Goal: Information Seeking & Learning: Find contact information

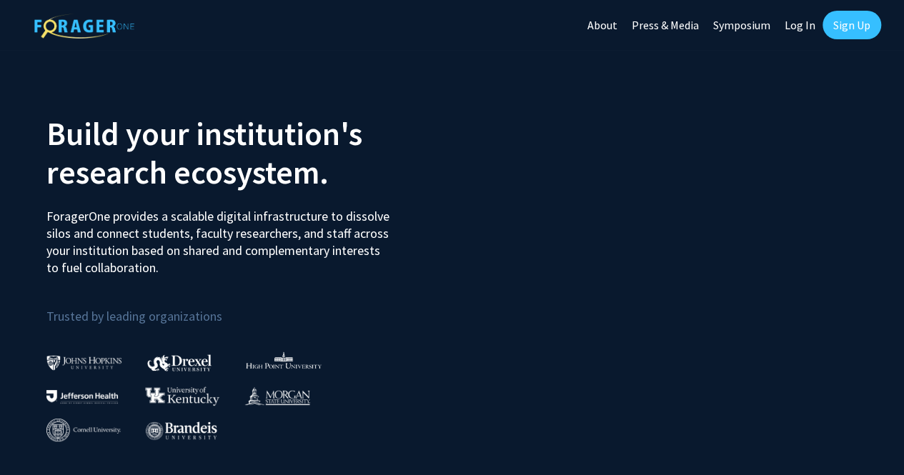
click at [854, 19] on link "Sign Up" at bounding box center [852, 25] width 59 height 29
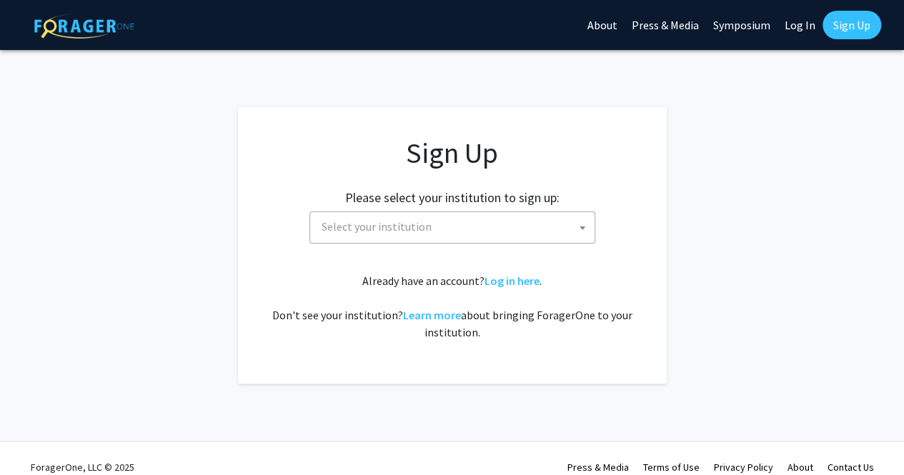
click at [481, 227] on span "Select your institution" at bounding box center [455, 226] width 279 height 29
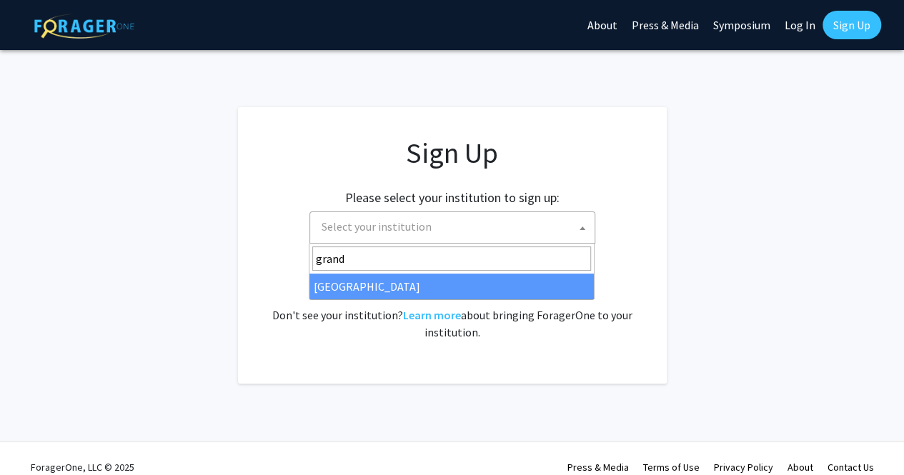
type input "grand"
select select "23"
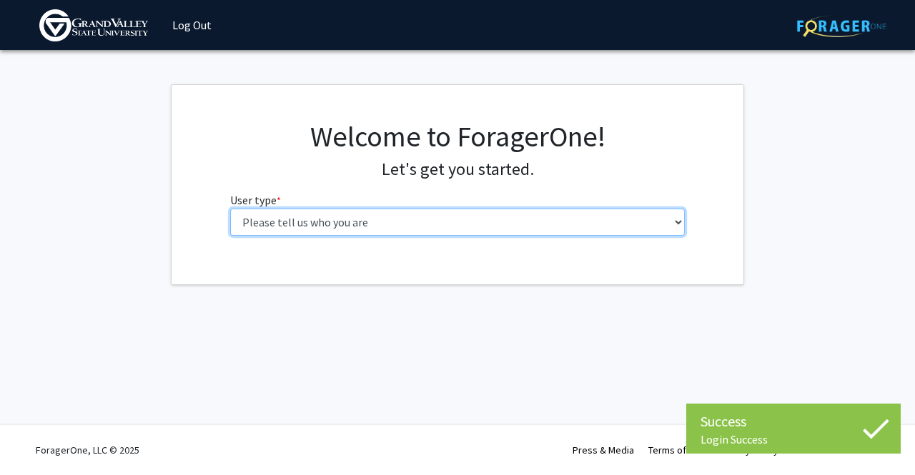
click at [339, 222] on select "Please tell us who you are Undergraduate Student Master's Student Doctoral Cand…" at bounding box center [457, 222] width 455 height 27
select select "1: undergrad"
click at [230, 209] on select "Please tell us who you are Undergraduate Student Master's Student Doctoral Cand…" at bounding box center [457, 222] width 455 height 27
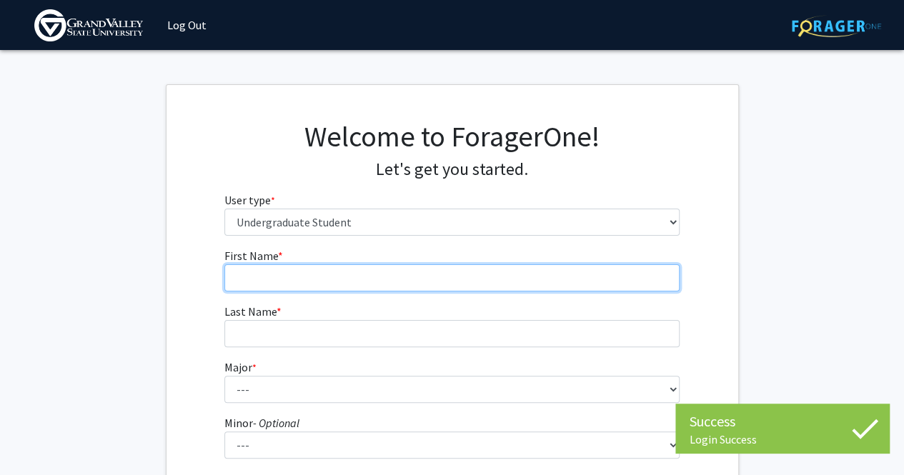
click at [343, 270] on input "First Name * required" at bounding box center [451, 278] width 455 height 27
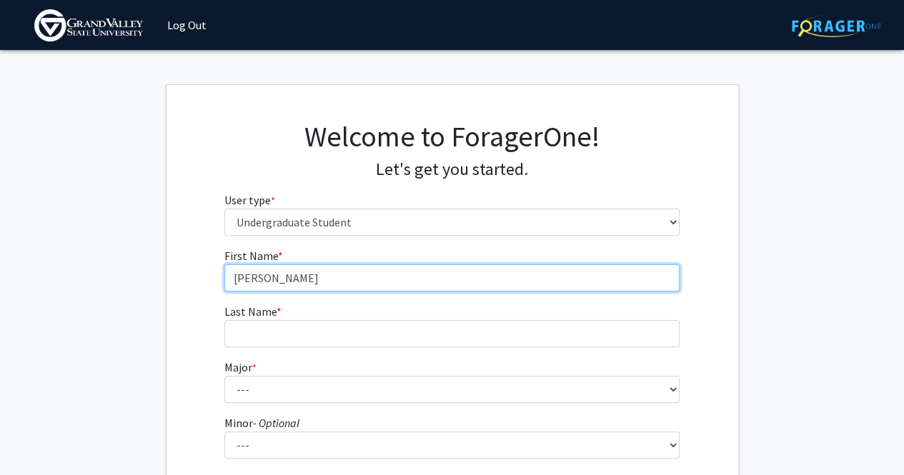
type input "Wyatt"
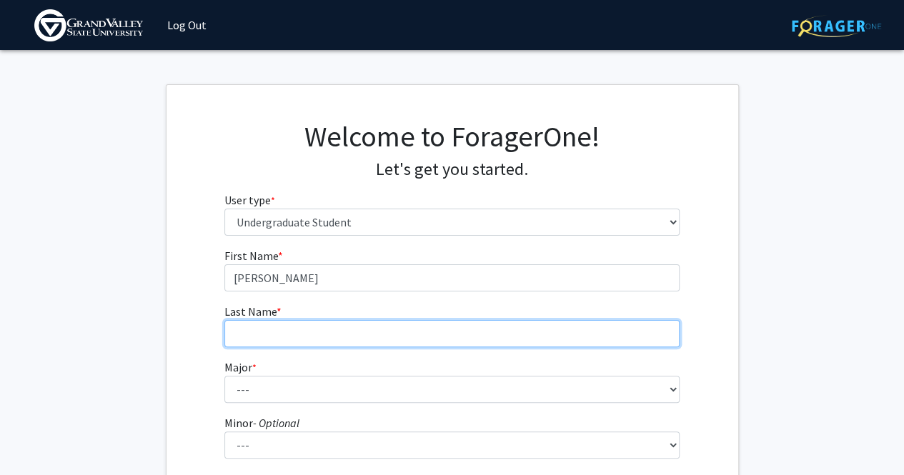
click at [296, 345] on input "Last Name * required" at bounding box center [451, 333] width 455 height 27
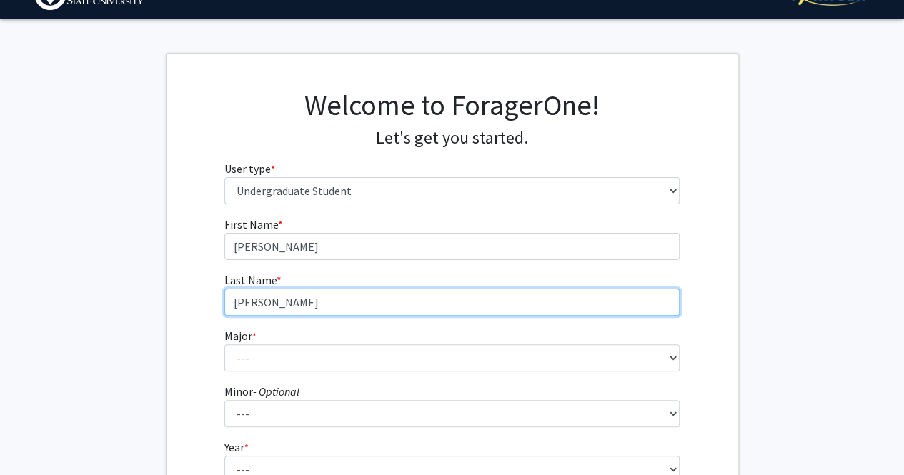
type input "Merritt"
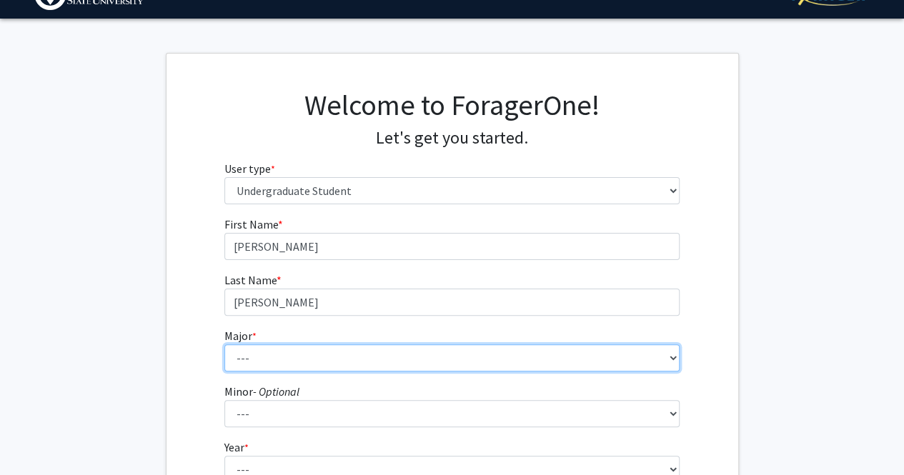
click at [287, 355] on select "--- Advertising and Public Relations Allied Health Science Anthropology Applied…" at bounding box center [451, 358] width 455 height 27
select select "48: 1923"
click at [224, 345] on select "--- Advertising and Public Relations Allied Health Science Anthropology Applied…" at bounding box center [451, 358] width 455 height 27
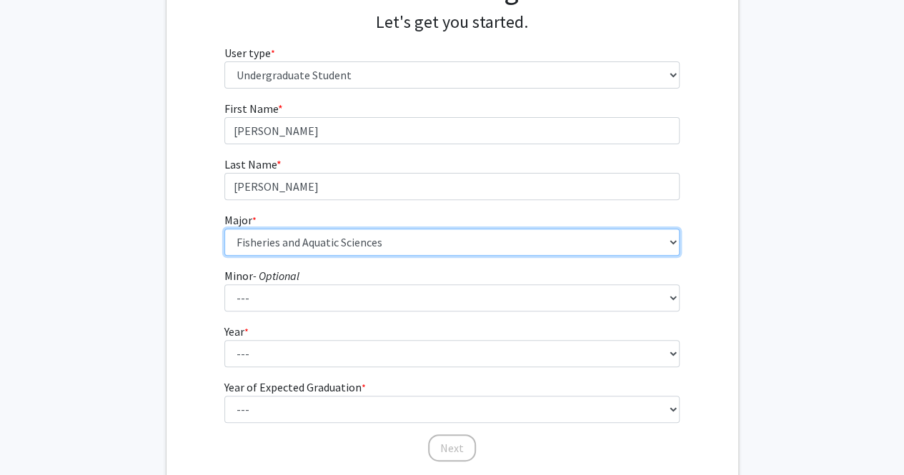
scroll to position [148, 0]
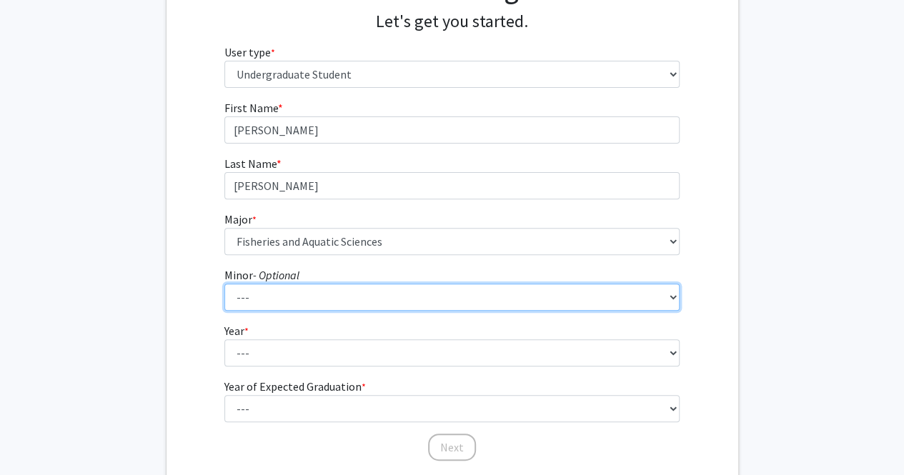
click at [270, 290] on select "--- Accounting Adventure Tourism Management Advertising and Public Relations Af…" at bounding box center [451, 297] width 455 height 27
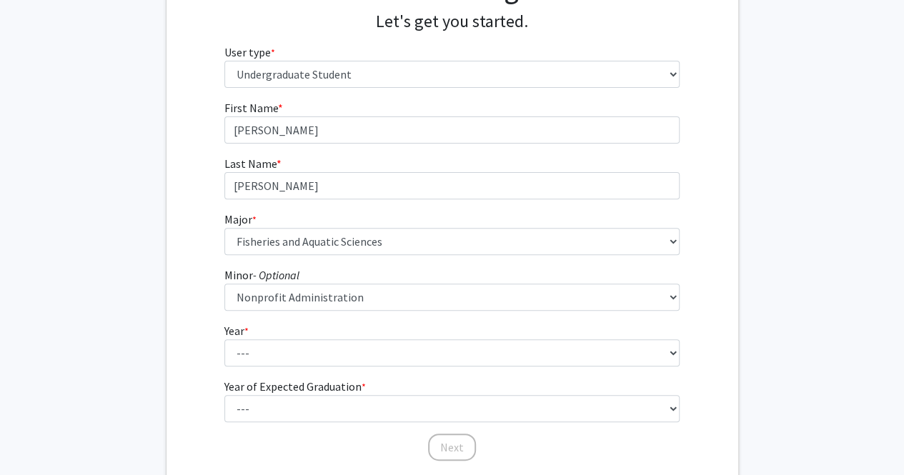
click at [152, 290] on fg-get-started "Welcome to ForagerOne! Let's get you started. User type * required Please tell …" at bounding box center [452, 218] width 904 height 564
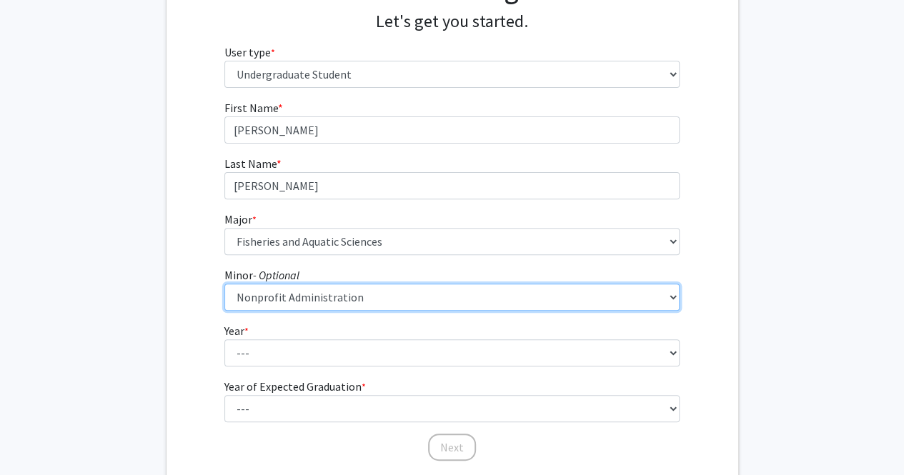
click at [405, 295] on select "--- Accounting Adventure Tourism Management Advertising and Public Relations Af…" at bounding box center [451, 297] width 455 height 27
select select "0: null"
click at [224, 284] on select "--- Accounting Adventure Tourism Management Advertising and Public Relations Af…" at bounding box center [451, 297] width 455 height 27
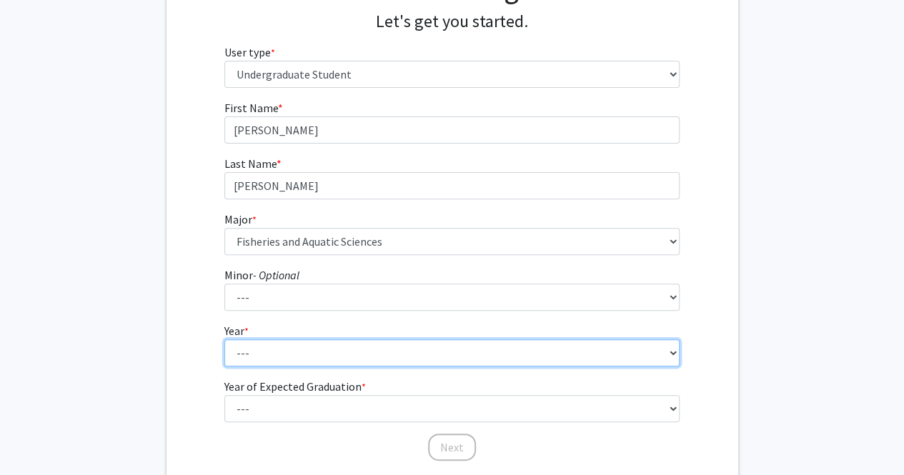
click at [275, 358] on select "--- First-year Sophomore Junior Senior Postbaccalaureate Certificate" at bounding box center [451, 353] width 455 height 27
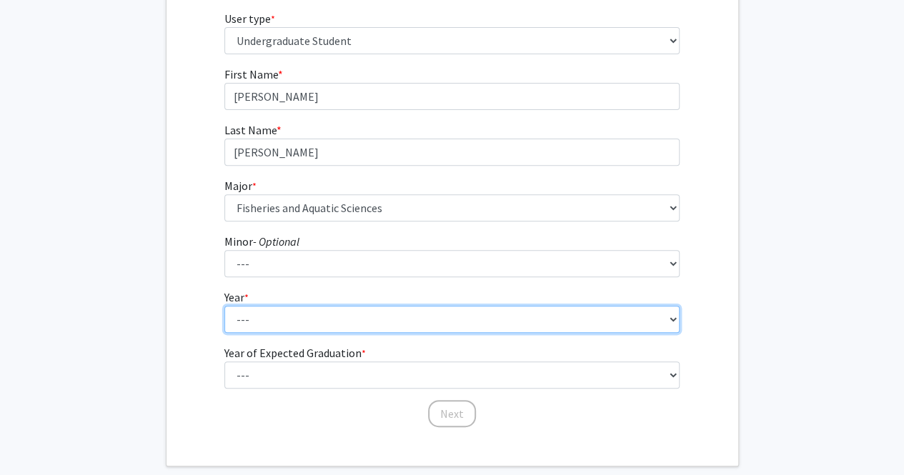
scroll to position [182, 0]
click at [266, 312] on select "--- First-year Sophomore Junior Senior Postbaccalaureate Certificate" at bounding box center [451, 318] width 455 height 27
select select "3: junior"
click at [224, 305] on select "--- First-year Sophomore Junior Senior Postbaccalaureate Certificate" at bounding box center [451, 318] width 455 height 27
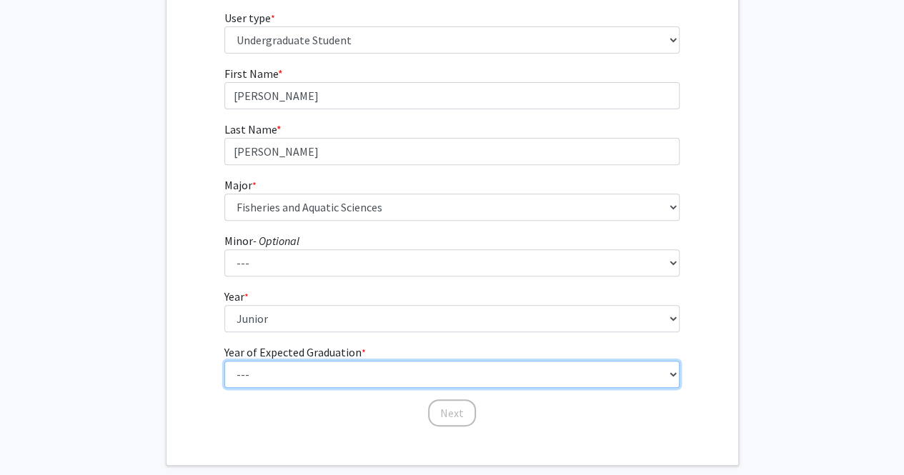
click at [279, 372] on select "--- 2025 2026 2027 2028 2029 2030 2031 2032 2033 2034" at bounding box center [451, 374] width 455 height 27
select select "3: 2027"
click at [224, 361] on select "--- 2025 2026 2027 2028 2029 2030 2031 2032 2033 2034" at bounding box center [451, 374] width 455 height 27
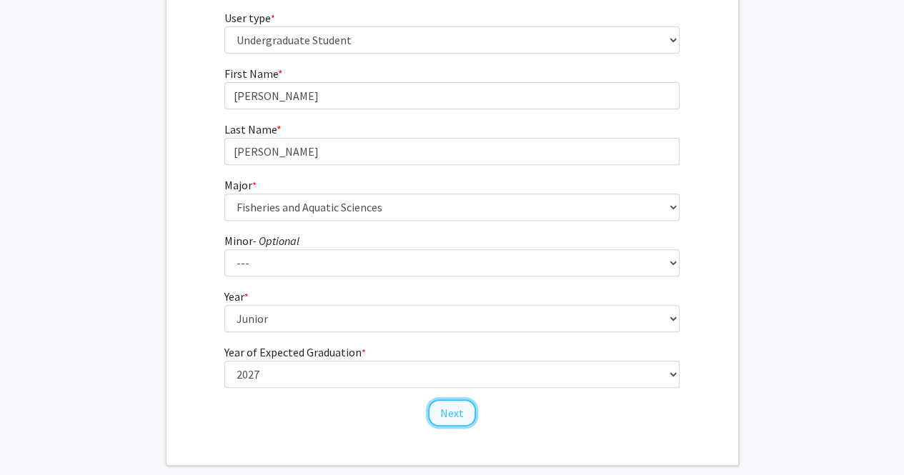
click at [446, 414] on button "Next" at bounding box center [452, 413] width 48 height 27
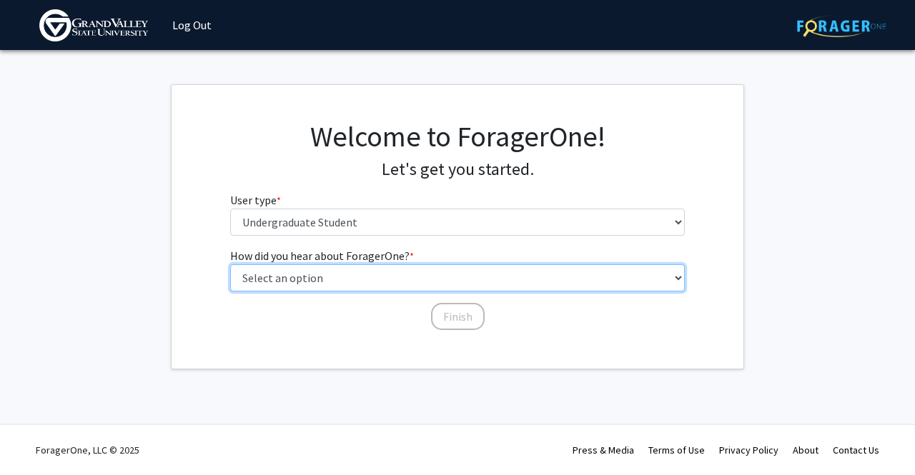
click at [354, 272] on select "Select an option Peer/student recommendation Faculty/staff recommendation Unive…" at bounding box center [457, 278] width 455 height 27
select select "2: faculty_recommendation"
click at [230, 265] on select "Select an option Peer/student recommendation Faculty/staff recommendation Unive…" at bounding box center [457, 278] width 455 height 27
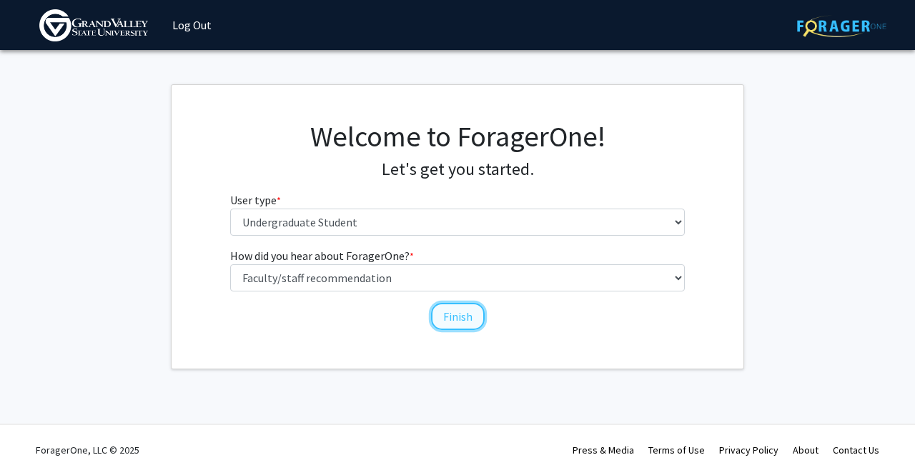
click at [450, 312] on button "Finish" at bounding box center [458, 316] width 54 height 27
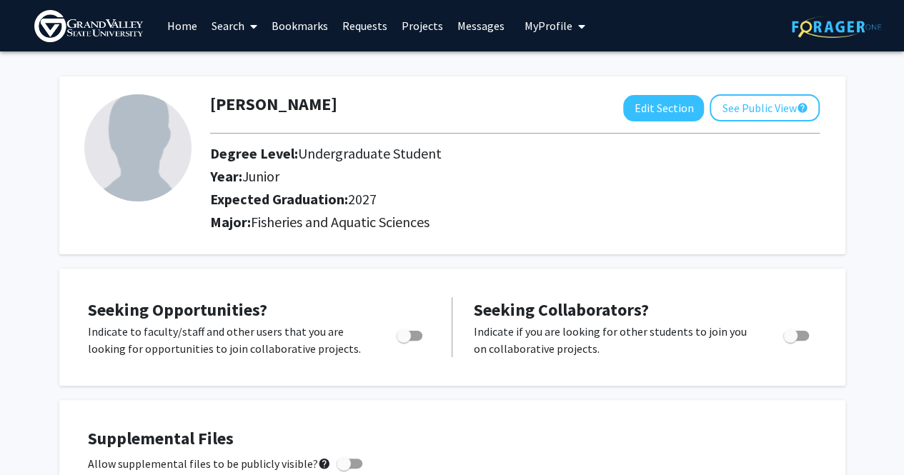
click at [233, 25] on link "Search" at bounding box center [234, 26] width 60 height 50
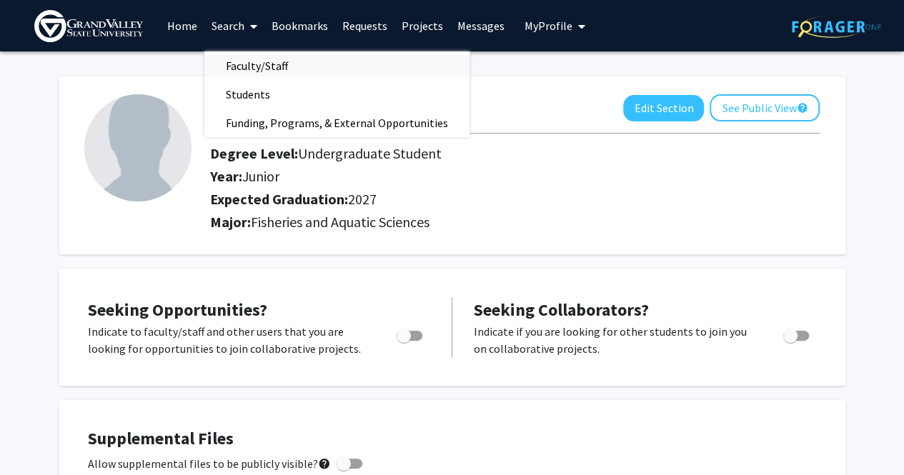
click at [251, 59] on span "Faculty/Staff" at bounding box center [256, 65] width 105 height 29
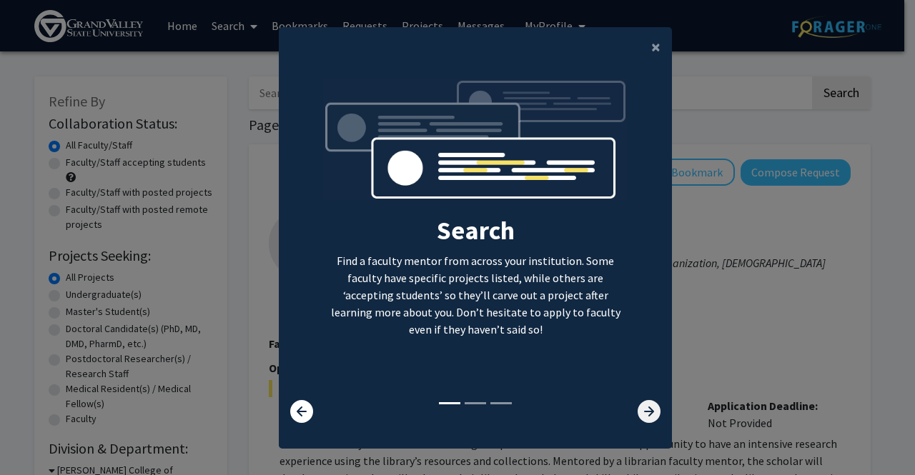
click at [641, 413] on icon at bounding box center [649, 411] width 23 height 23
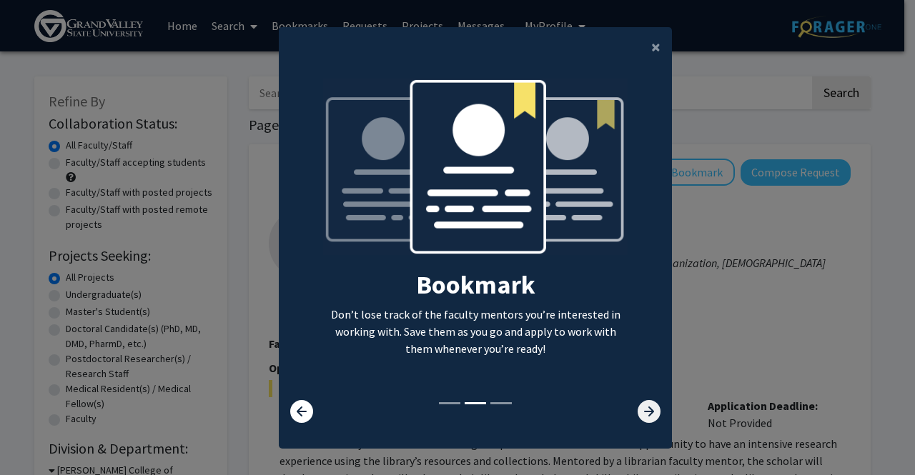
click at [638, 413] on icon at bounding box center [649, 411] width 23 height 23
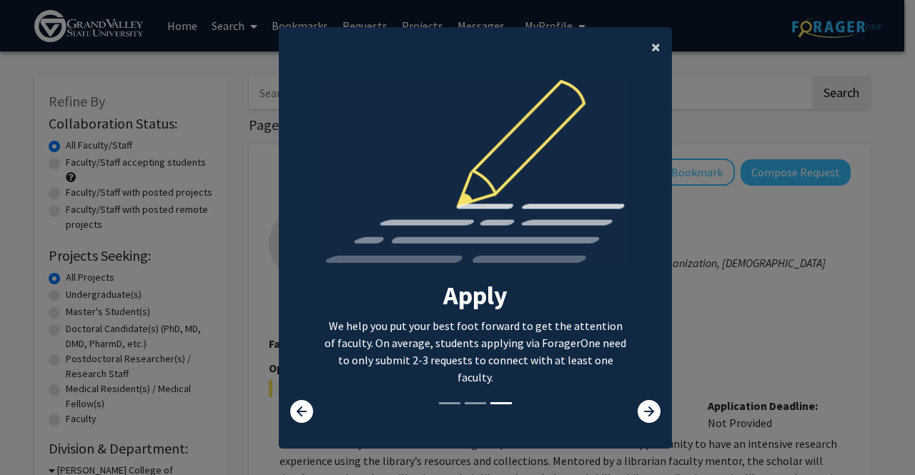
click at [651, 46] on span "×" at bounding box center [655, 47] width 9 height 22
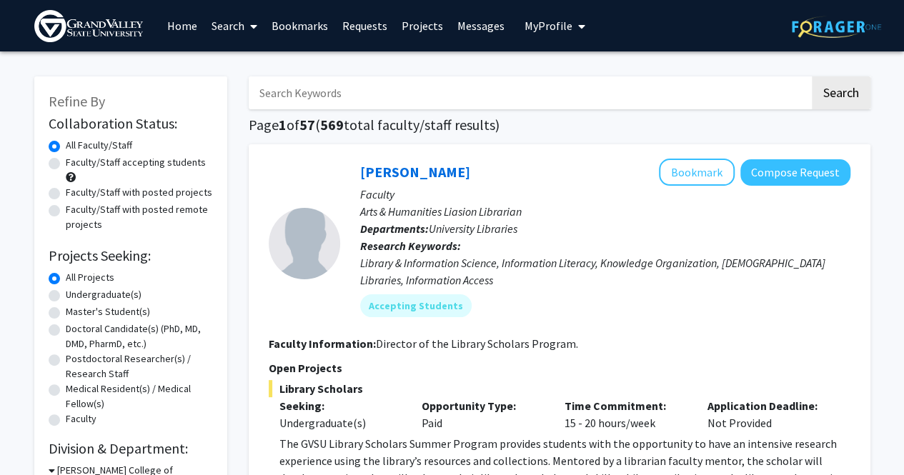
click at [367, 102] on input "Search Keywords" at bounding box center [529, 92] width 561 height 33
click at [812, 76] on button "Search" at bounding box center [841, 92] width 59 height 33
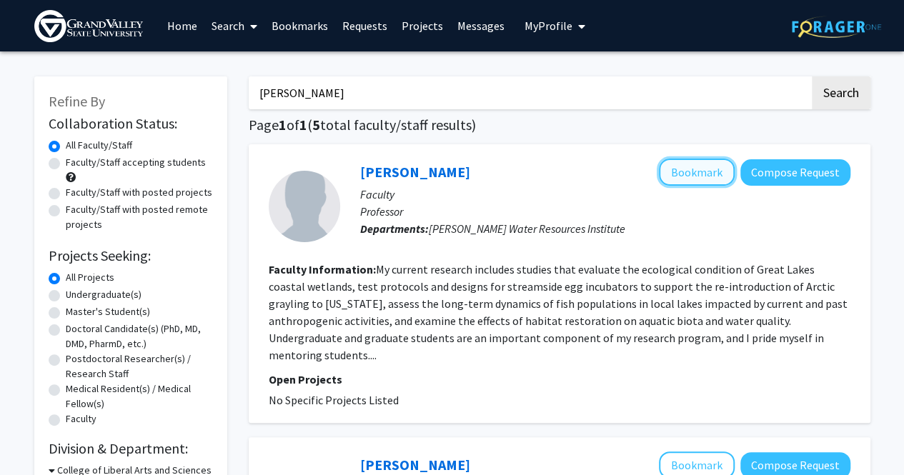
click at [678, 177] on button "Bookmark" at bounding box center [697, 172] width 76 height 27
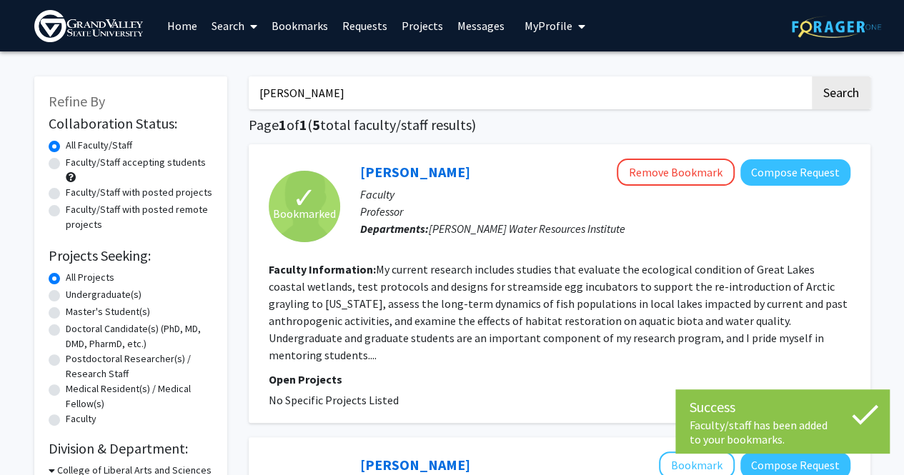
click at [373, 98] on input "carl ruetz" at bounding box center [529, 92] width 561 height 33
type input "carl"
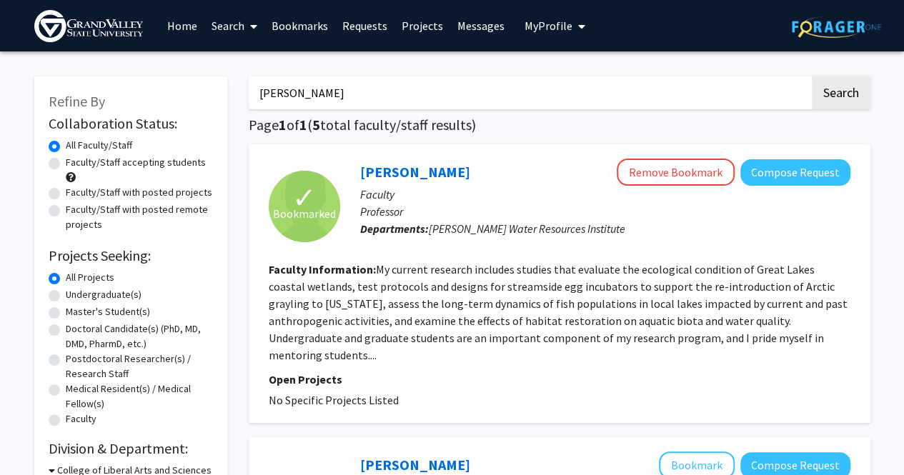
type input "cooper"
click at [812, 76] on button "Search" at bounding box center [841, 92] width 59 height 33
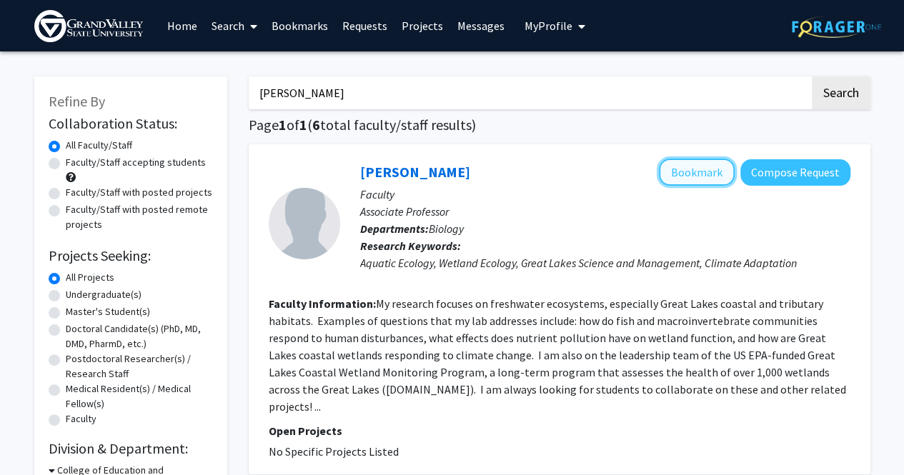
click at [691, 172] on button "Bookmark" at bounding box center [697, 172] width 76 height 27
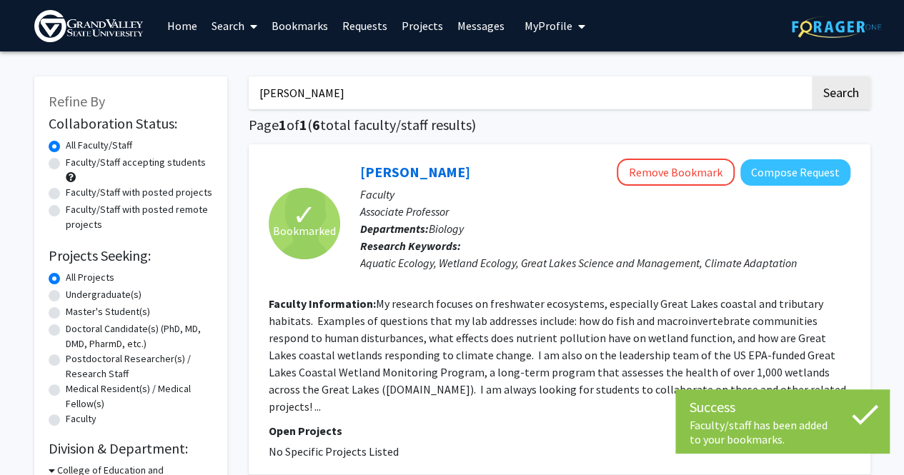
click at [317, 97] on input "cooper" at bounding box center [529, 92] width 561 height 33
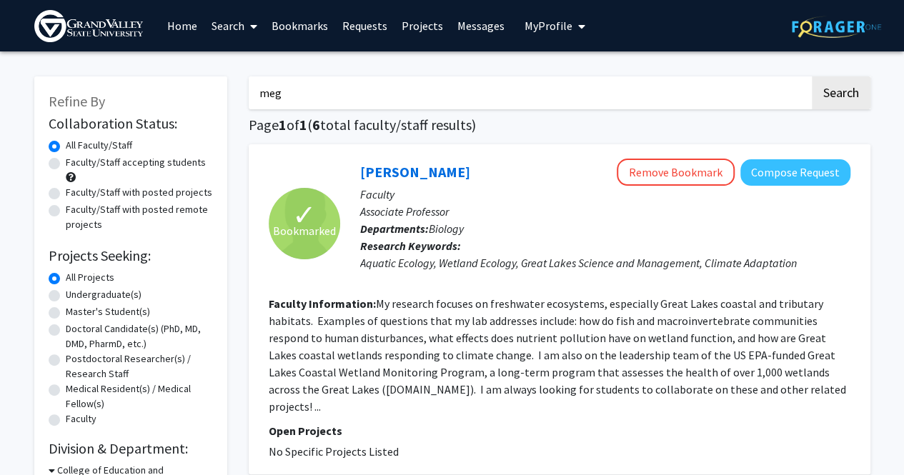
type input "meg"
click at [812, 76] on button "Search" at bounding box center [841, 92] width 59 height 33
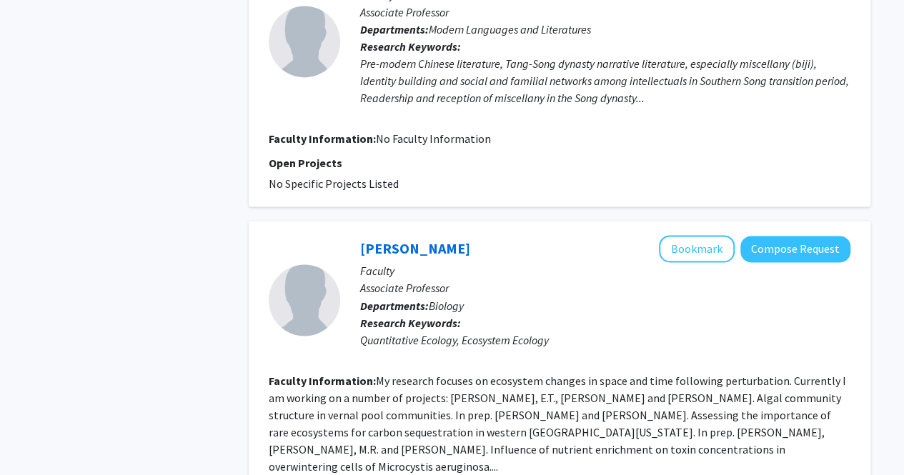
scroll to position [1145, 0]
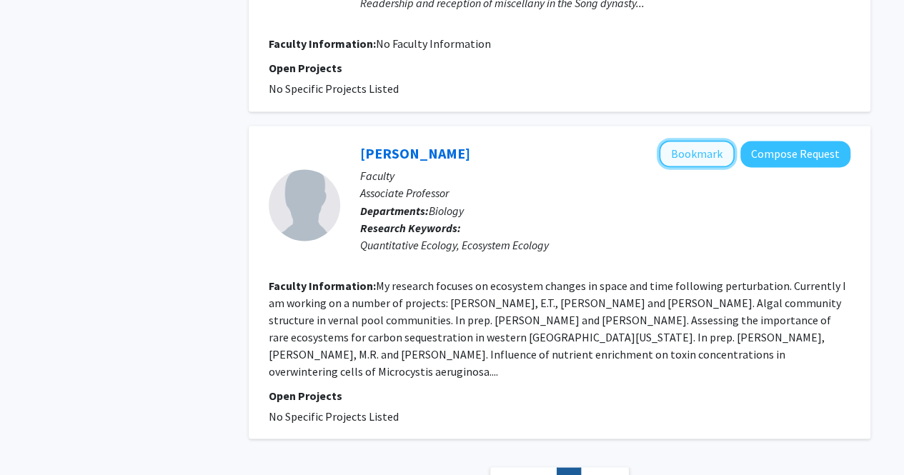
click at [691, 140] on button "Bookmark" at bounding box center [697, 153] width 76 height 27
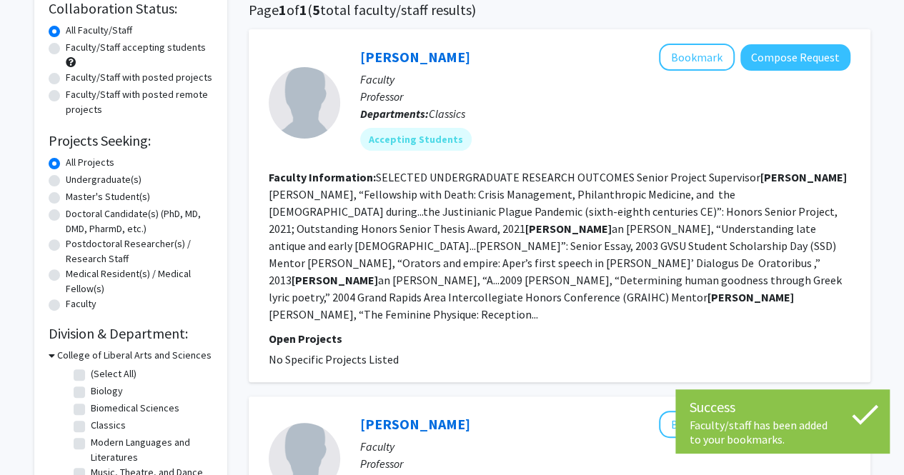
scroll to position [0, 0]
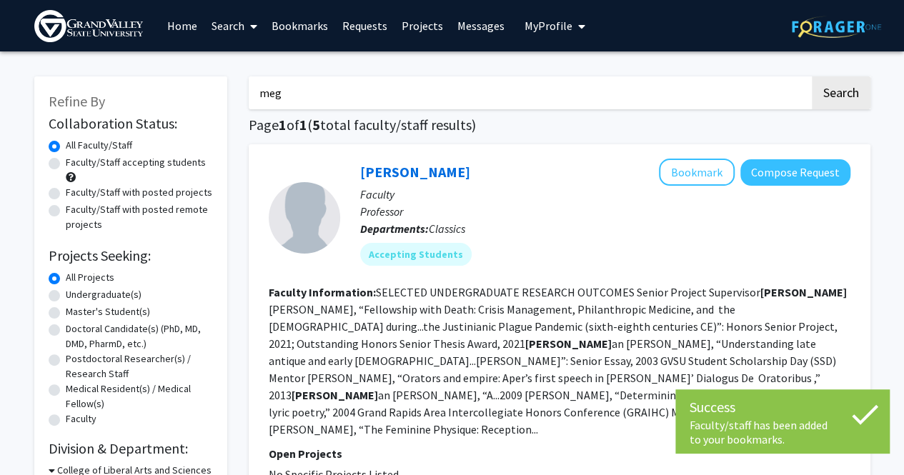
click at [104, 295] on label "Undergraduate(s)" at bounding box center [104, 294] width 76 height 15
click at [75, 295] on input "Undergraduate(s)" at bounding box center [70, 291] width 9 height 9
radio input "true"
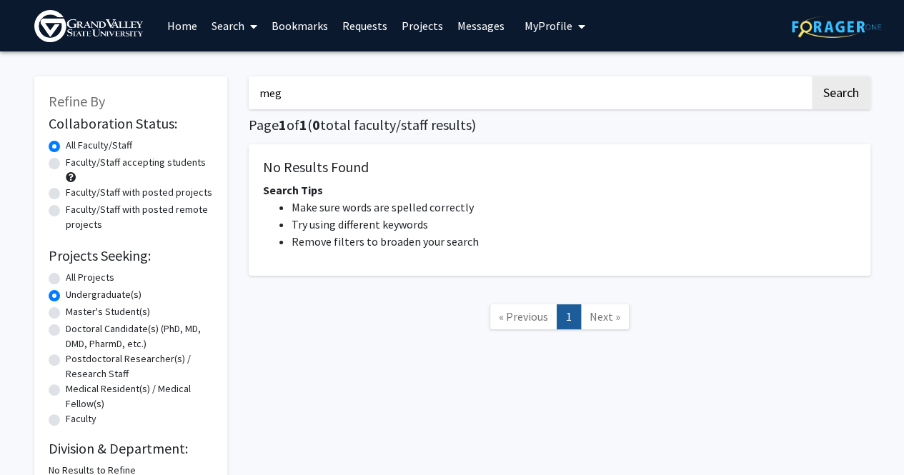
click at [66, 282] on label "All Projects" at bounding box center [90, 277] width 49 height 15
click at [66, 280] on input "All Projects" at bounding box center [70, 274] width 9 height 9
radio input "true"
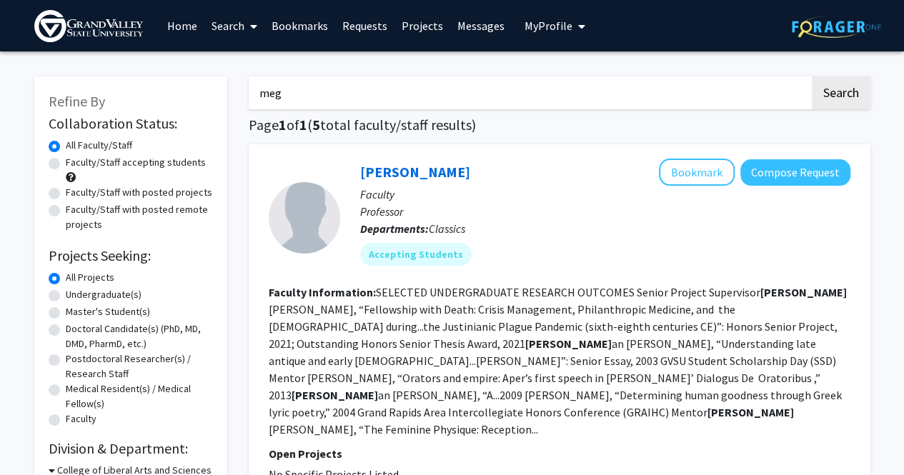
click at [294, 89] on input "meg" at bounding box center [529, 92] width 561 height 33
type input "fisheries and aquatic sciences"
click at [812, 76] on button "Search" at bounding box center [841, 92] width 59 height 33
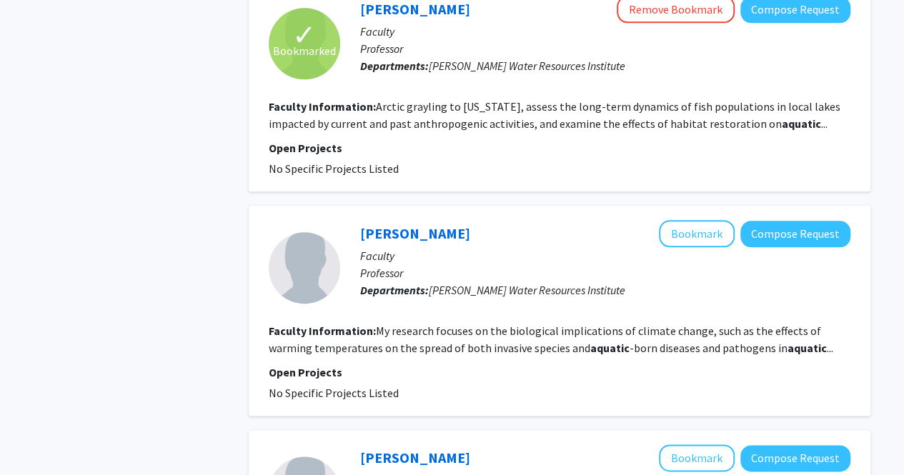
scroll to position [626, 0]
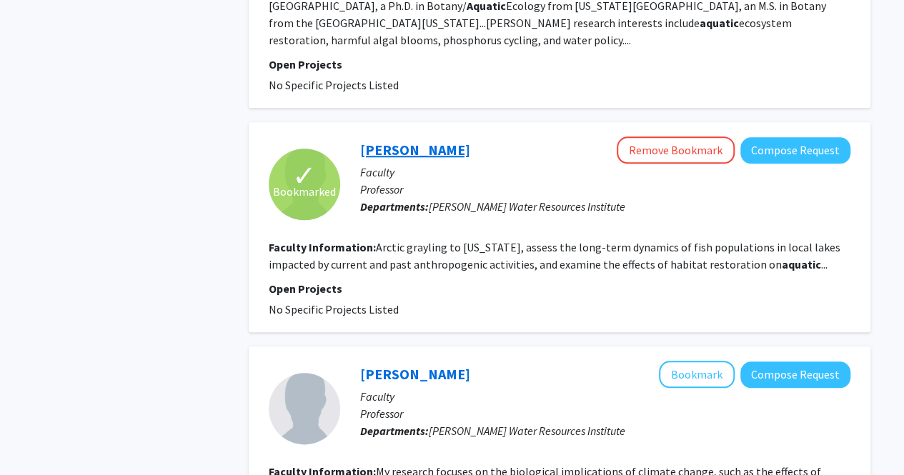
click at [408, 141] on link "Carl Ruetz" at bounding box center [415, 150] width 110 height 18
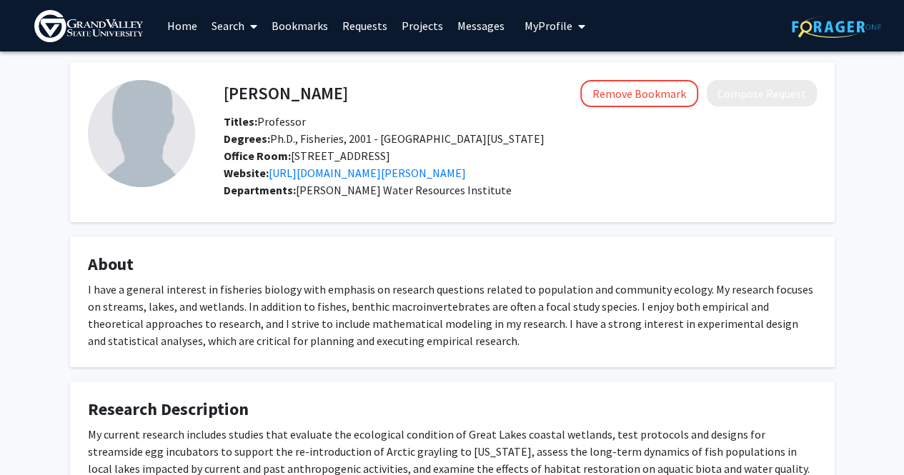
scroll to position [1, 0]
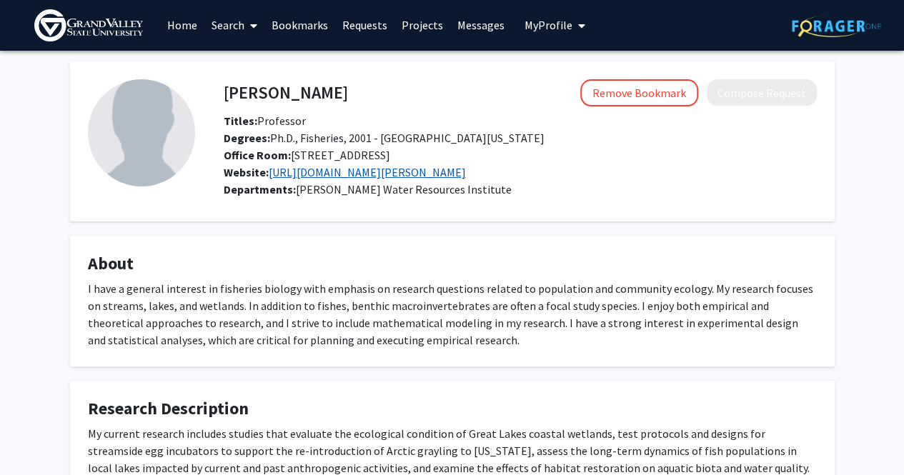
click at [345, 176] on link "https://www.gvsu.edu/wri/ruetz/" at bounding box center [367, 172] width 197 height 14
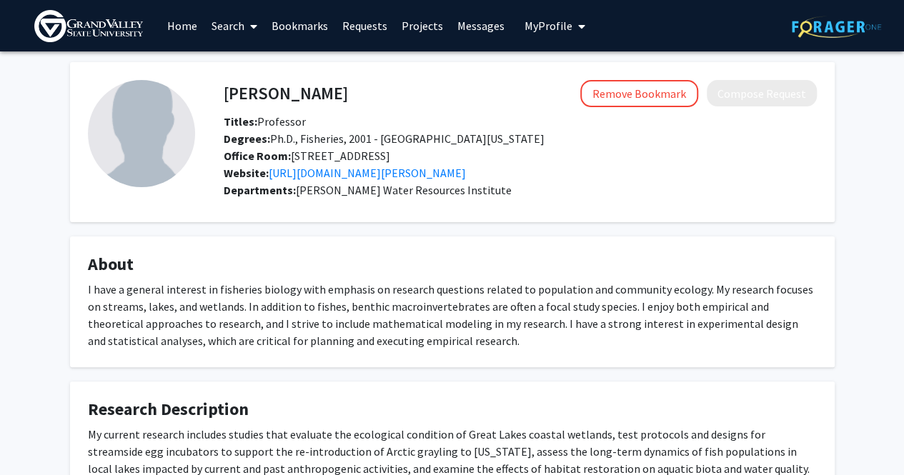
click at [174, 31] on link "Home" at bounding box center [182, 26] width 44 height 50
